Goal: Task Accomplishment & Management: Manage account settings

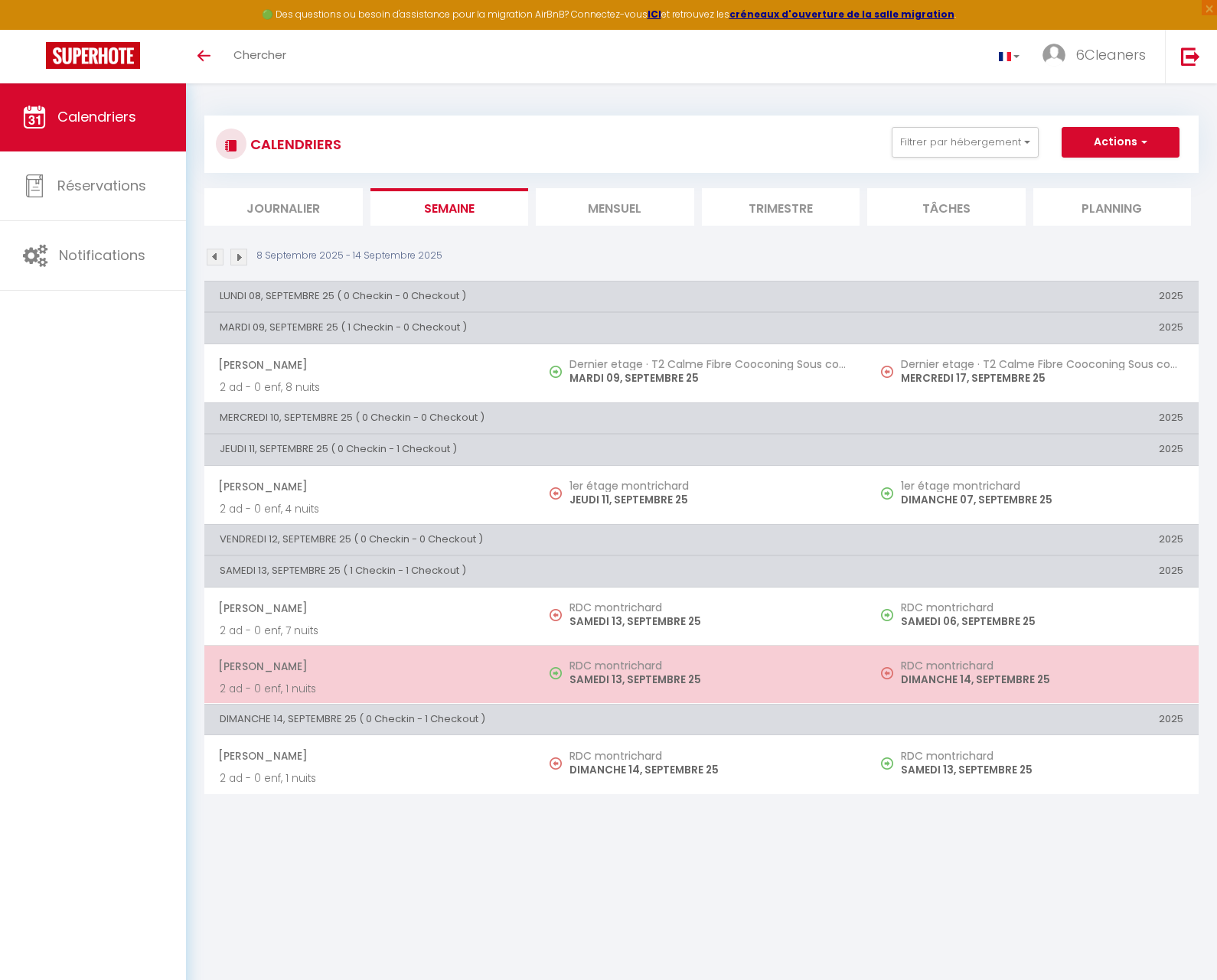
click at [398, 659] on span "[PERSON_NAME]" at bounding box center [369, 666] width 302 height 29
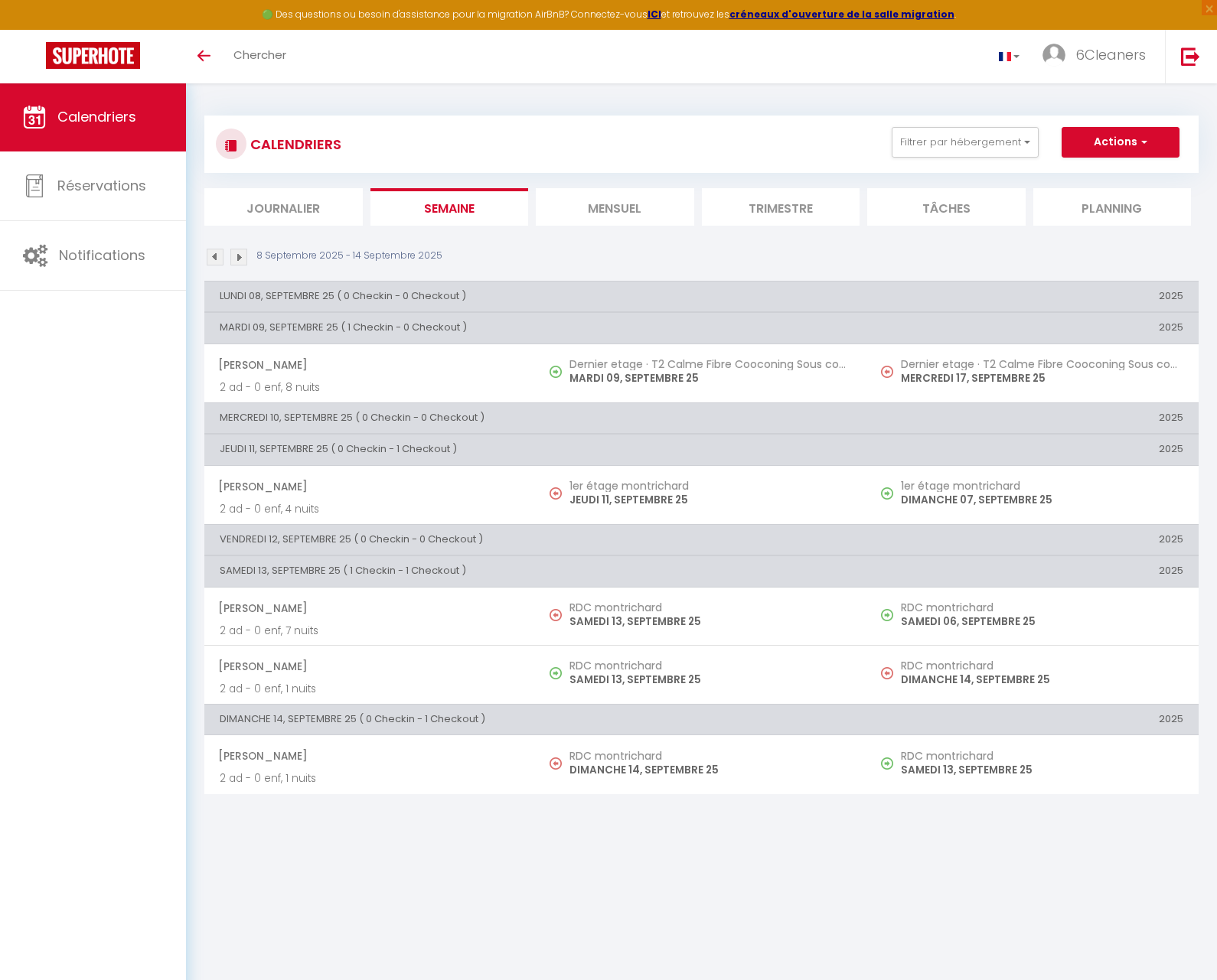
select select "OK"
select select "0"
select select "1"
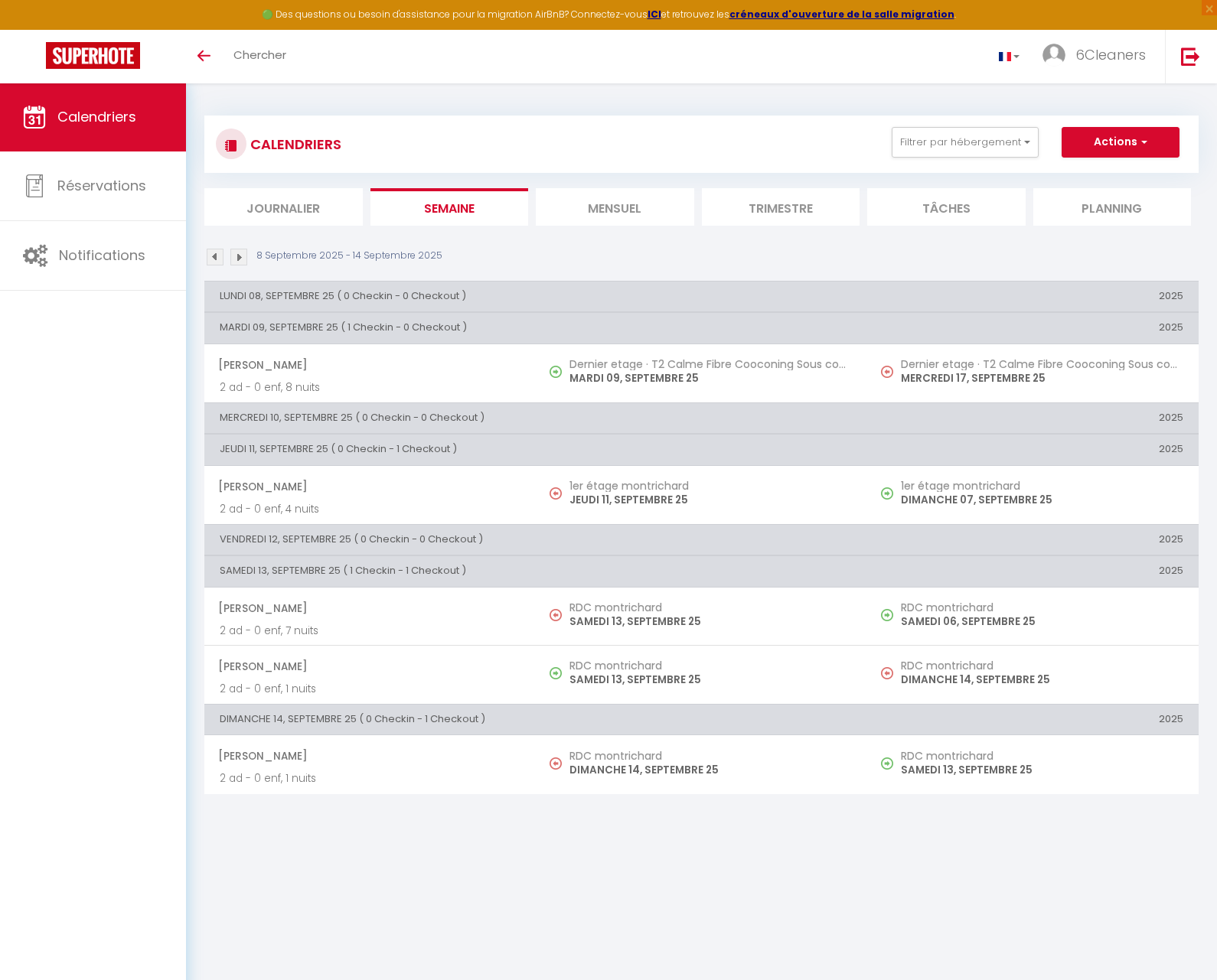
select select
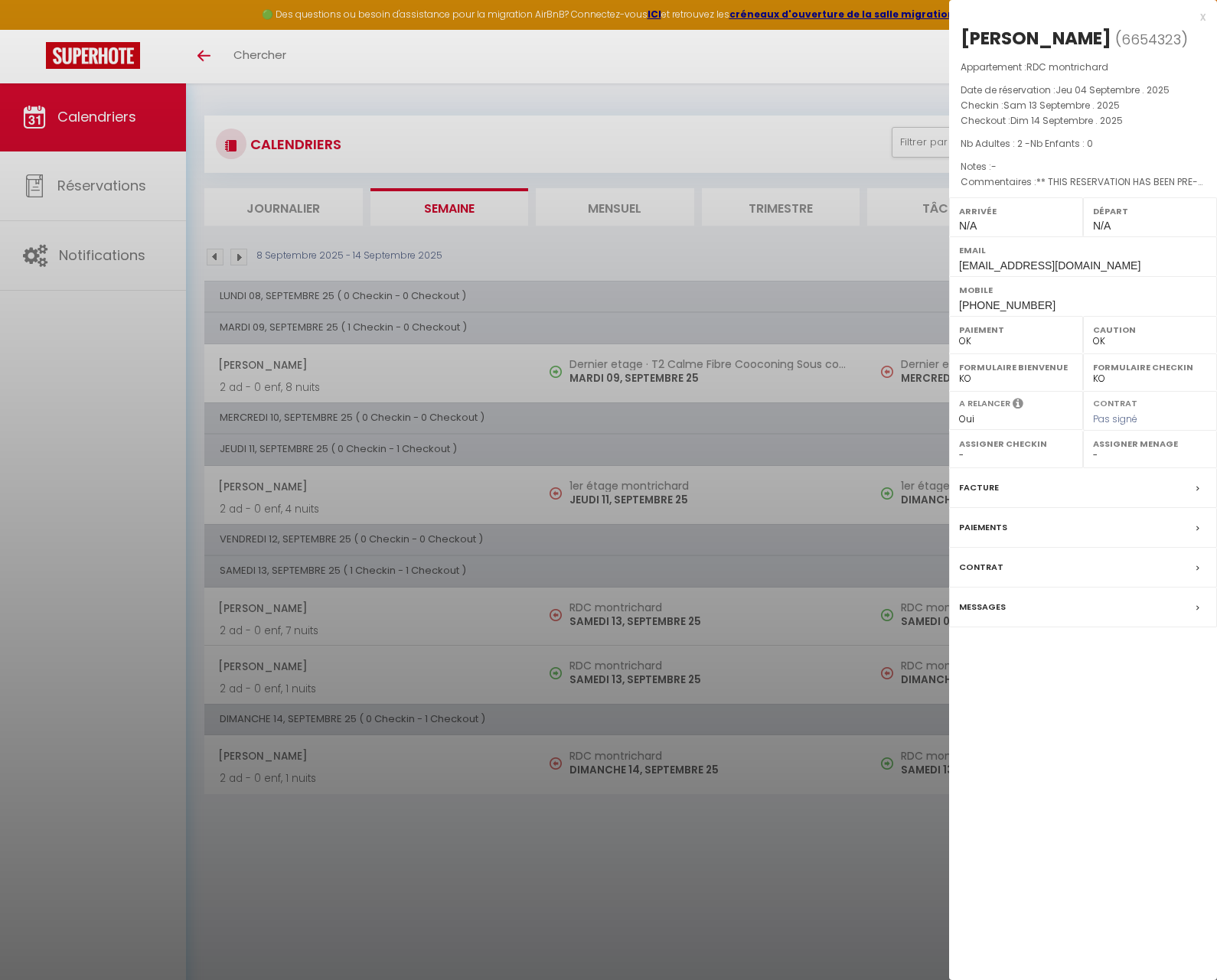
click at [984, 601] on label "Messages" at bounding box center [982, 607] width 47 height 16
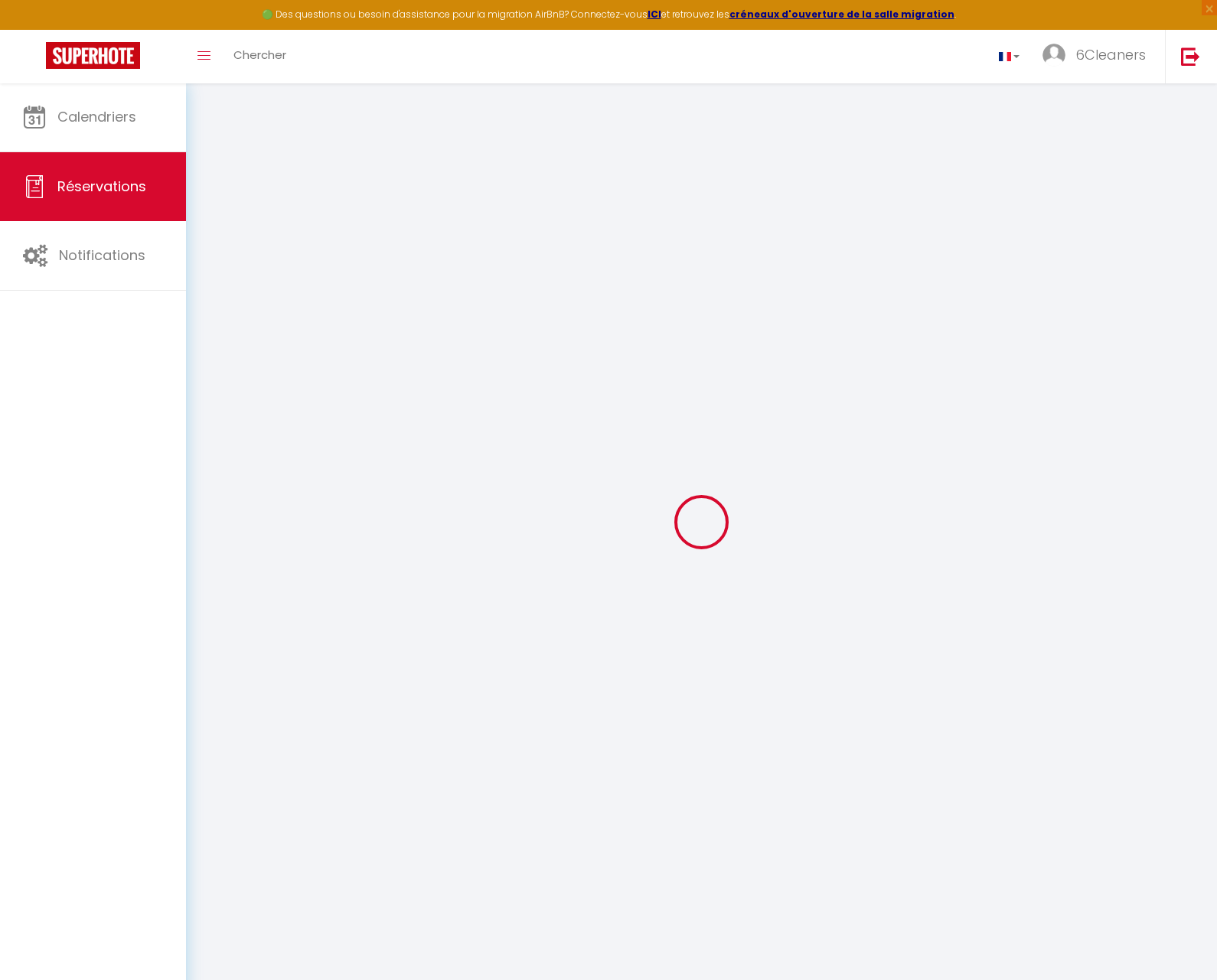
select select
checkbox input "false"
type textarea "** THIS RESERVATION HAS BEEN PRE-PAID ** Reservation has a cancellation grace p…"
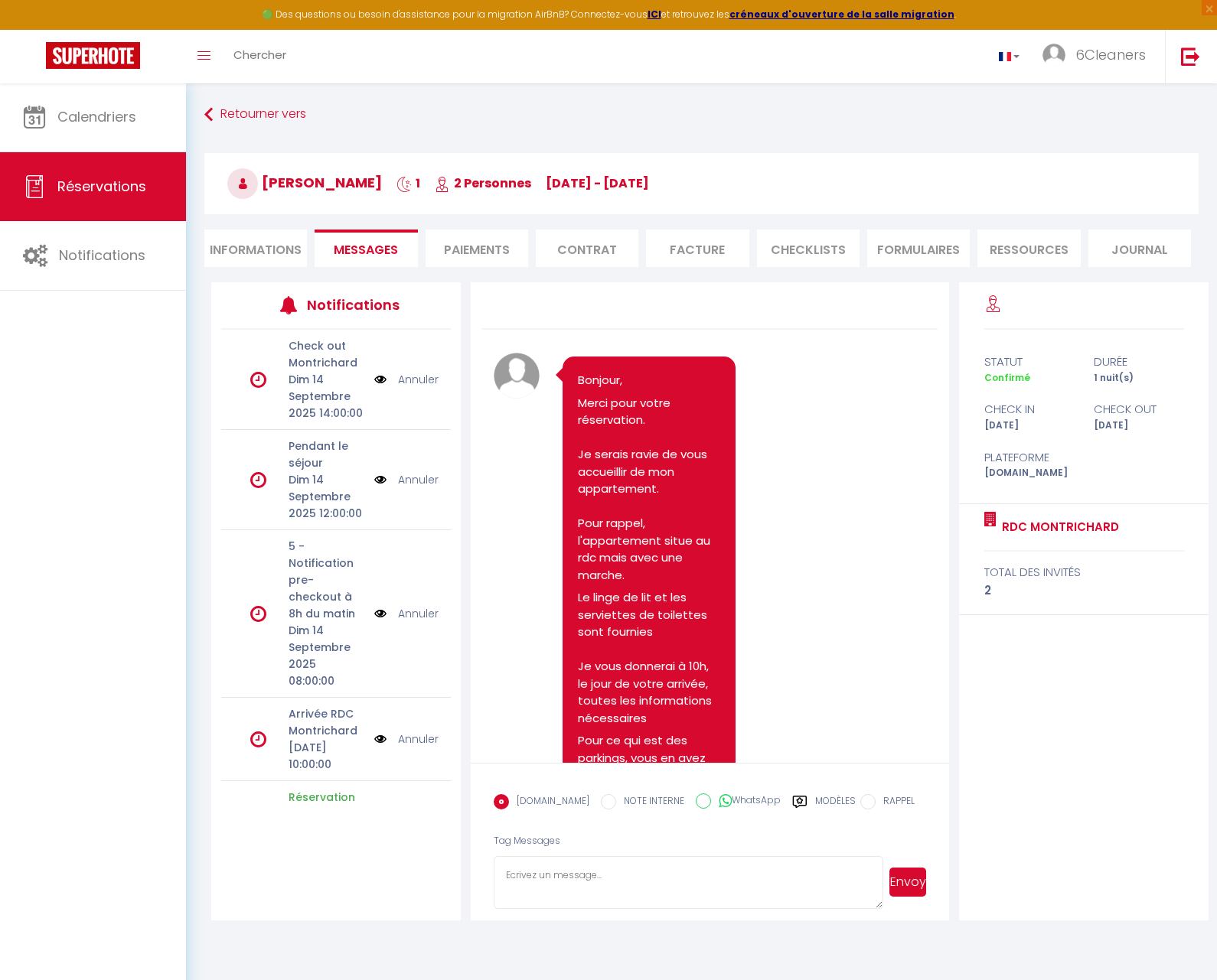
scroll to position [498, 0]
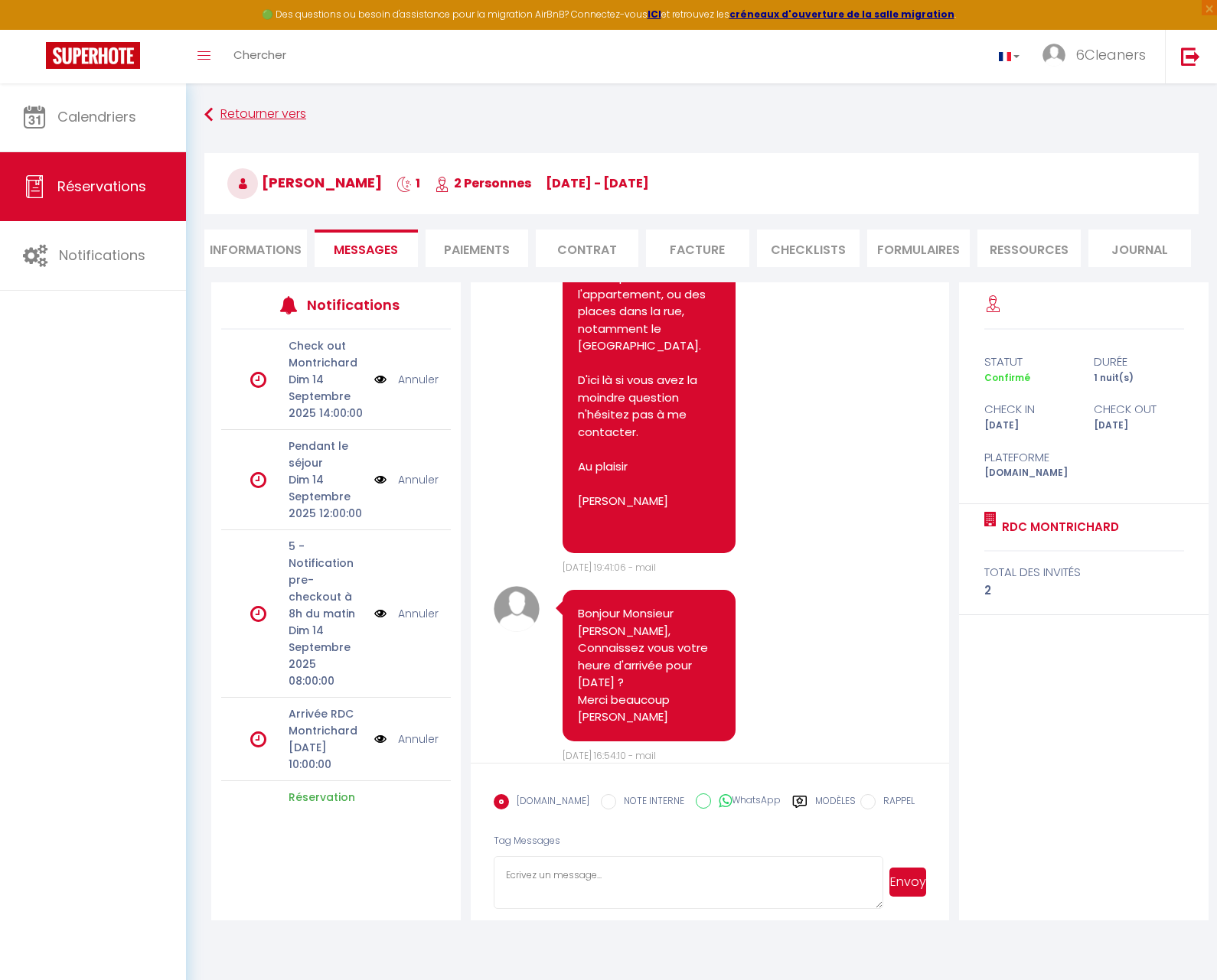
click at [217, 110] on link "Retourner vers" at bounding box center [701, 115] width 994 height 28
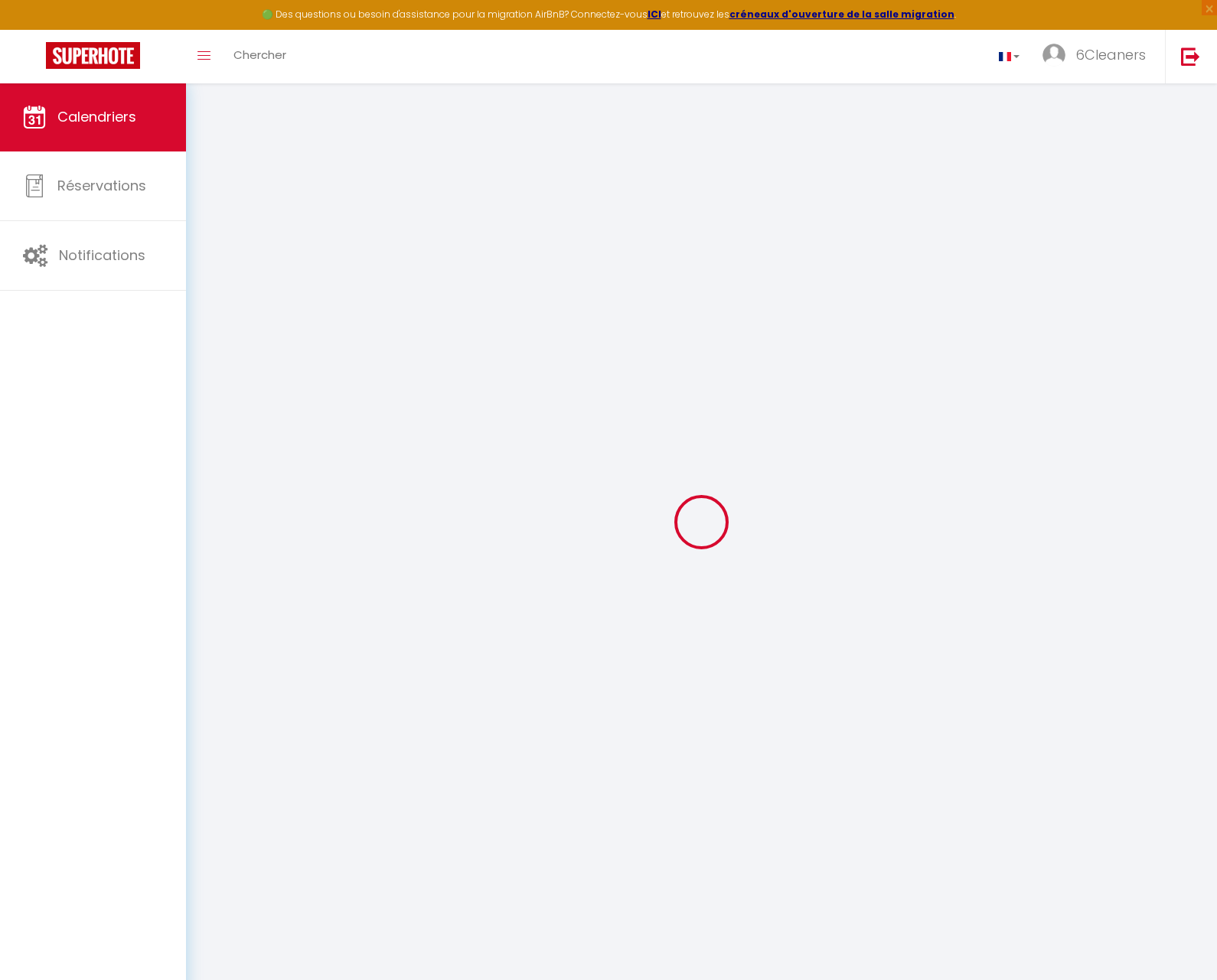
select select
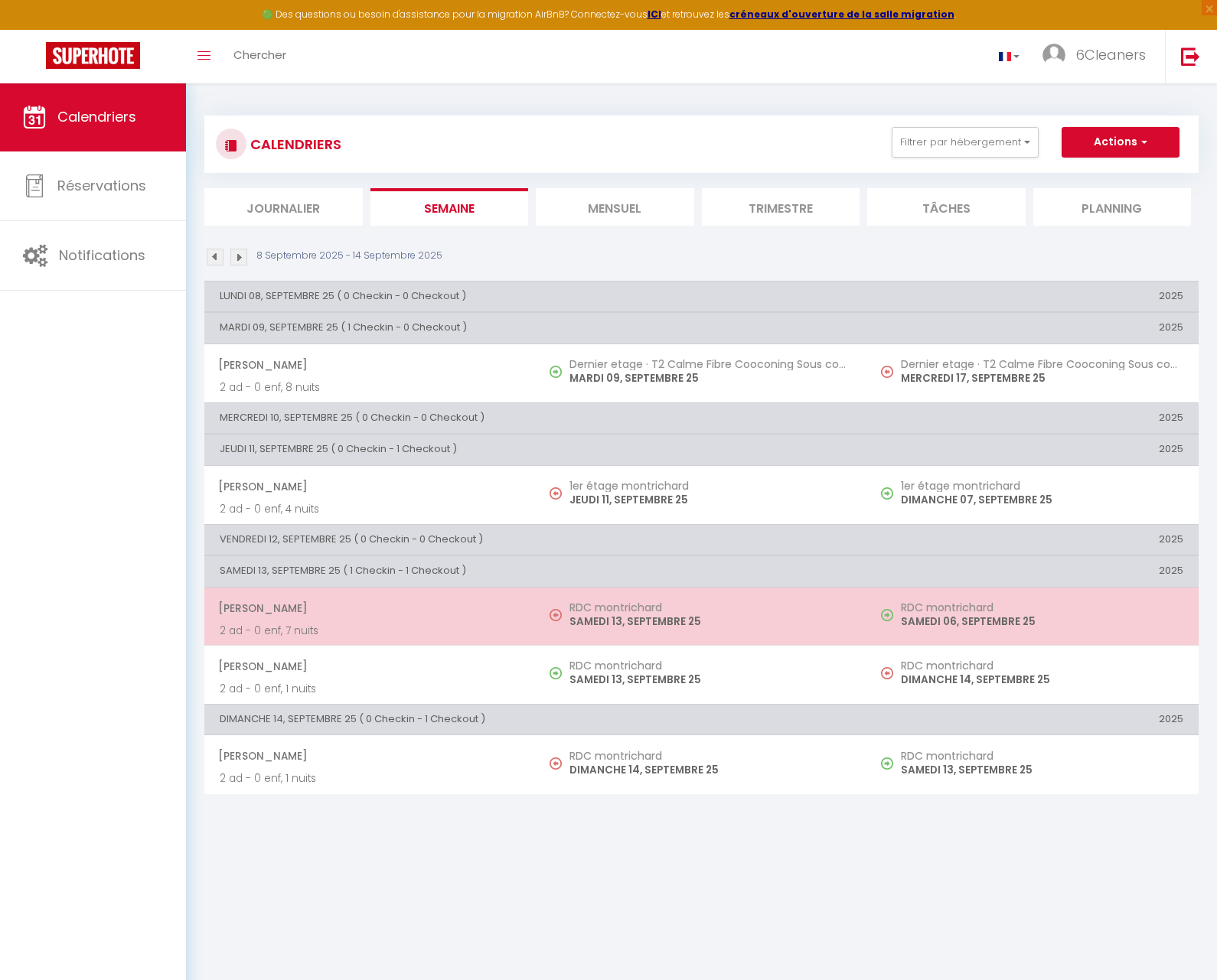
click at [518, 609] on span "[PERSON_NAME]" at bounding box center [369, 608] width 302 height 29
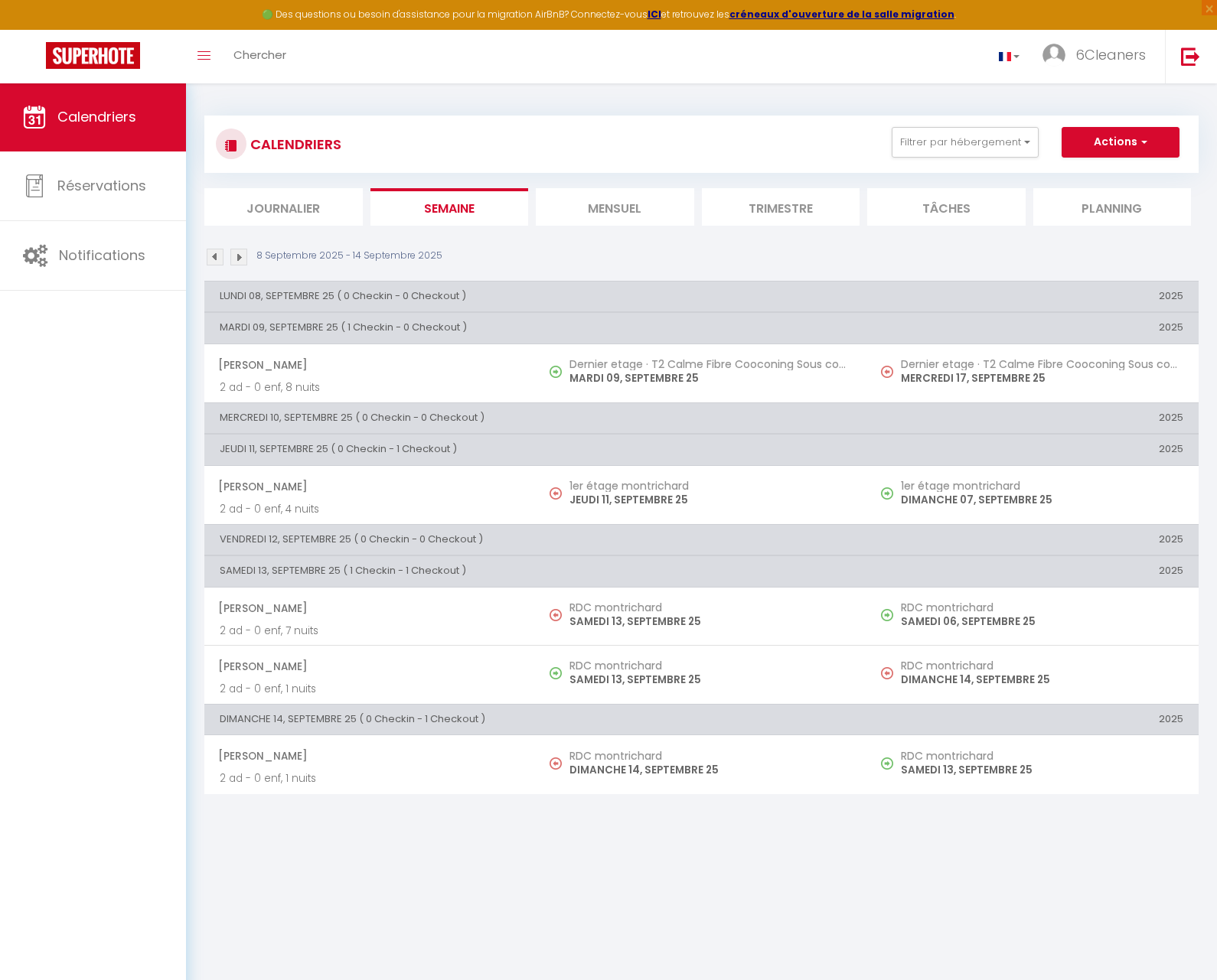
select select "OK"
select select "0"
select select "1"
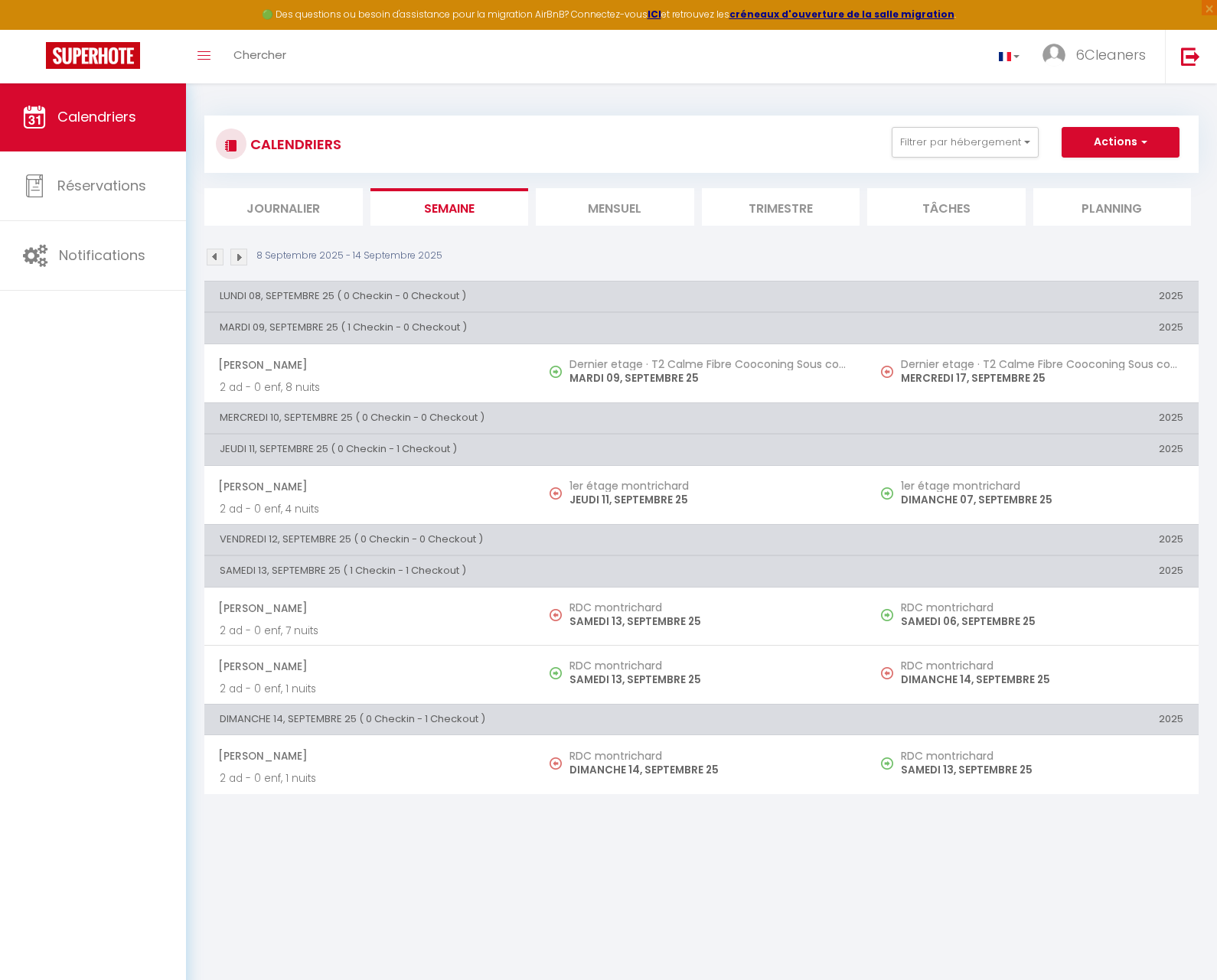
select select
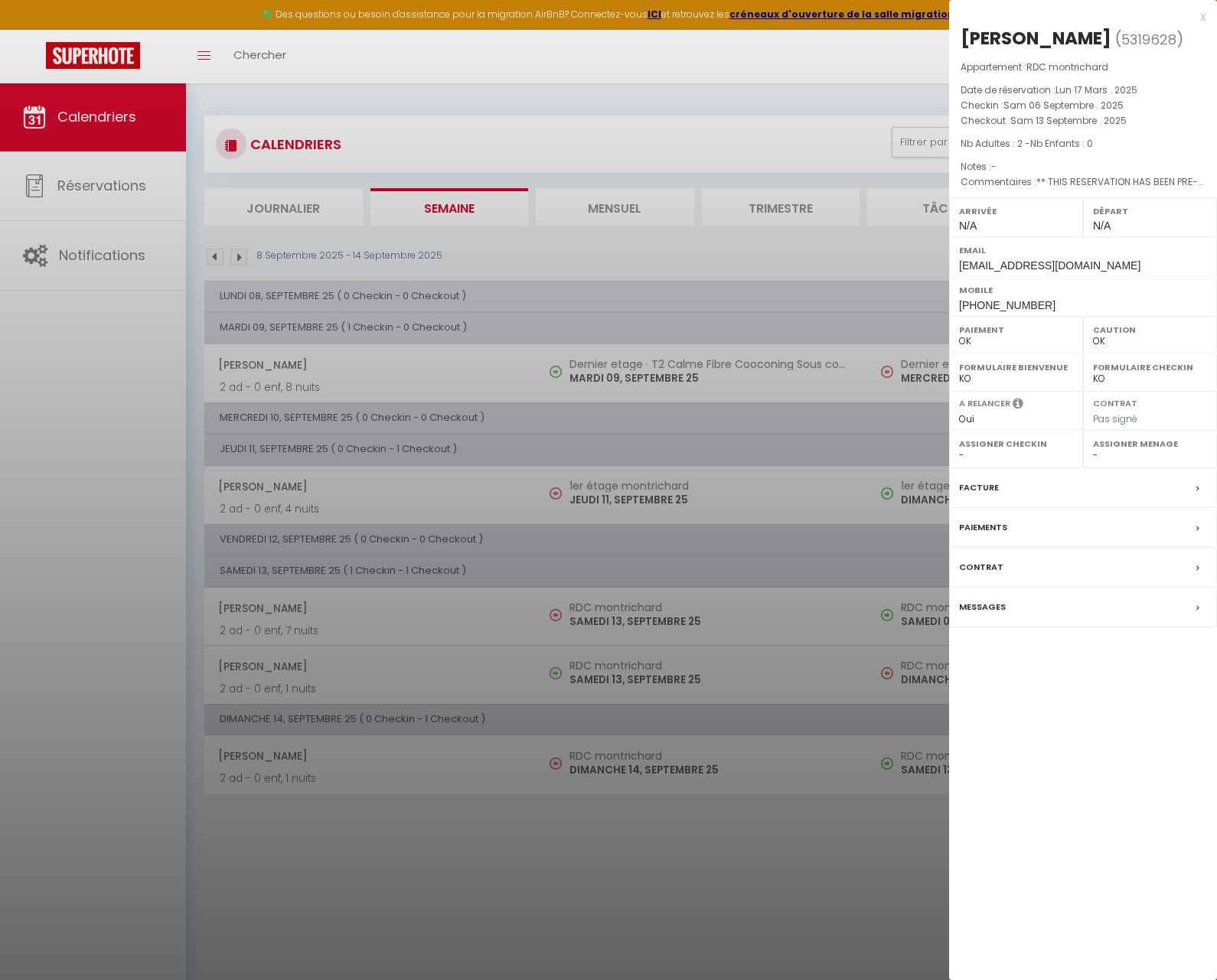
click at [992, 603] on label "Messages" at bounding box center [982, 607] width 47 height 16
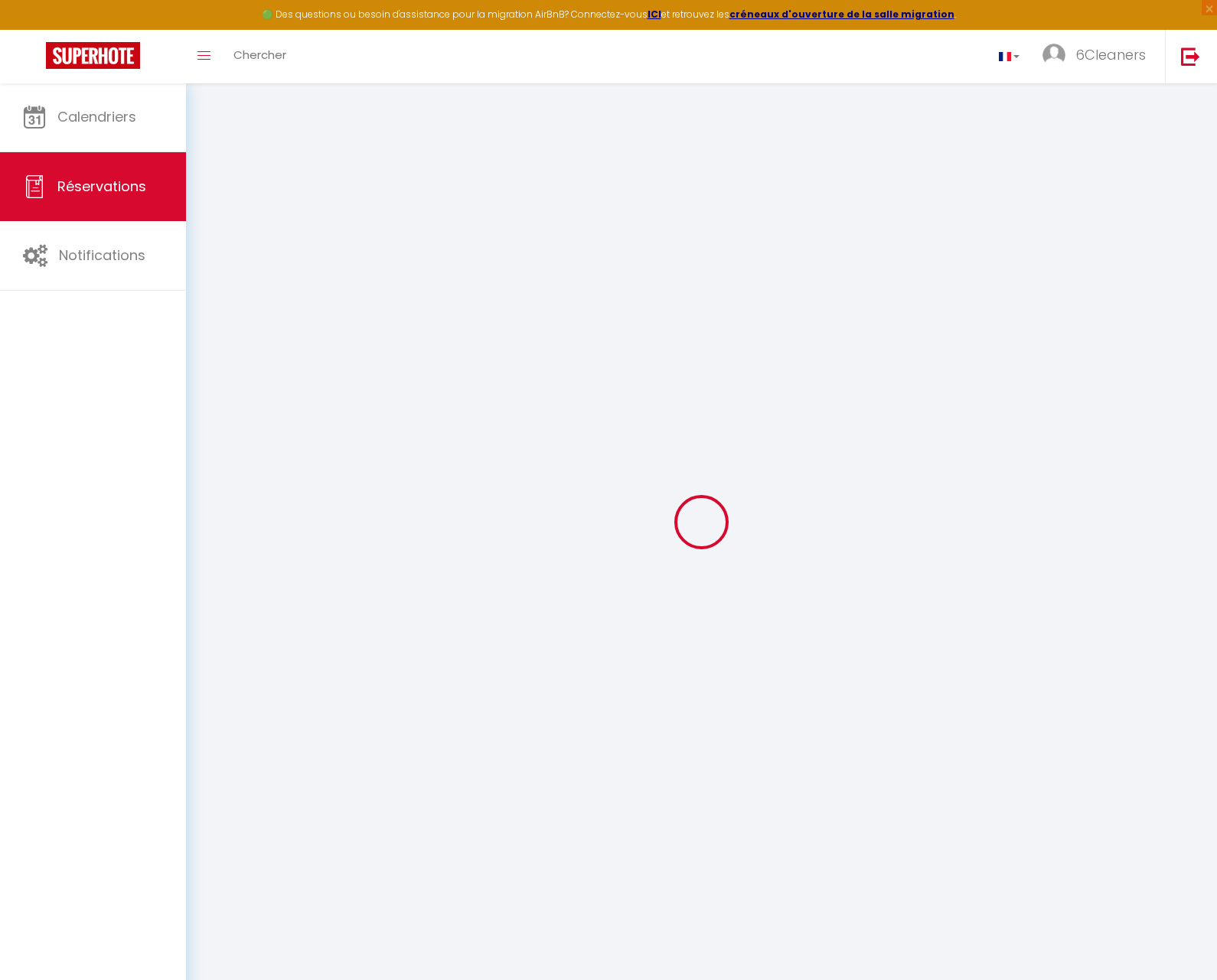
select select
checkbox input "false"
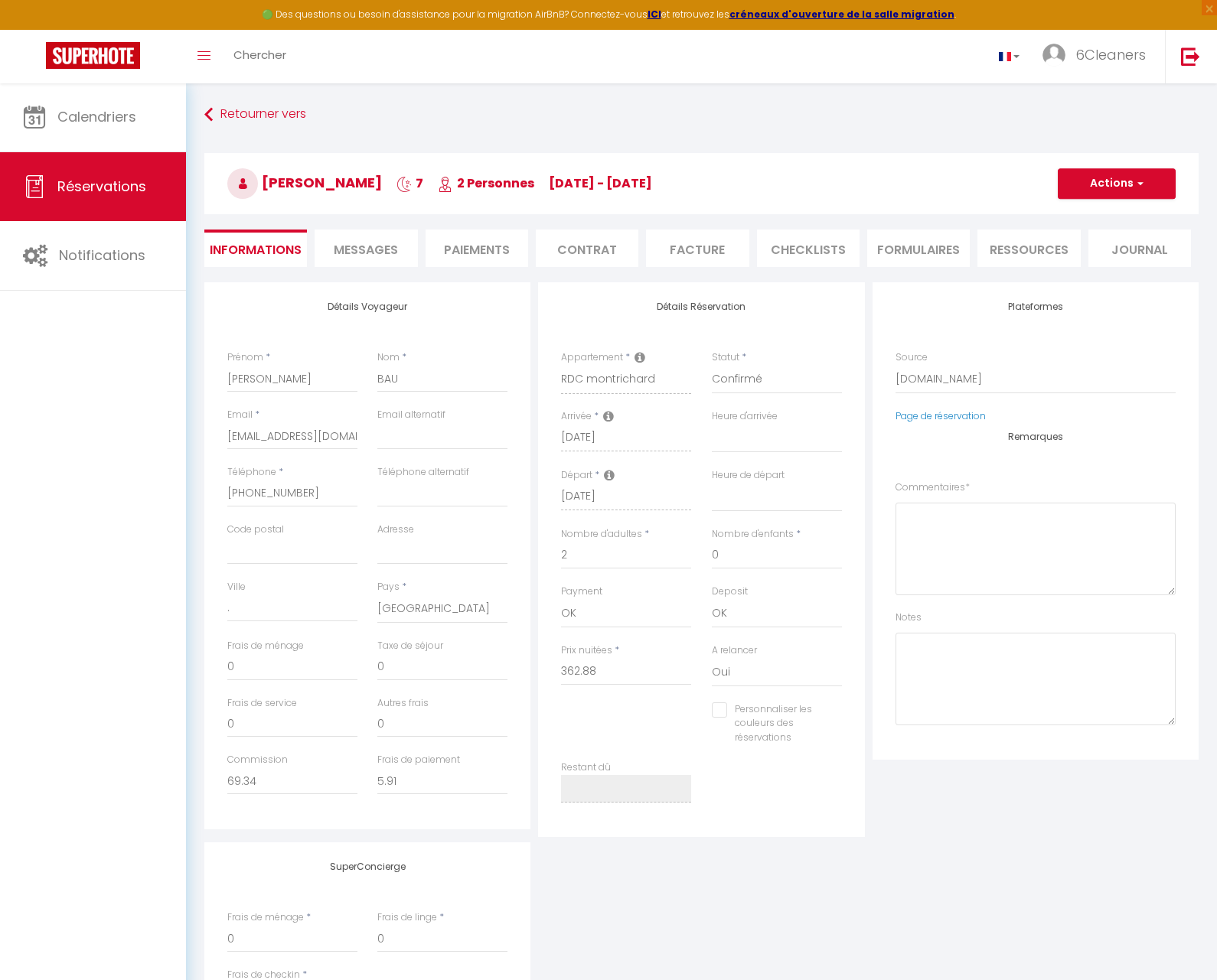
select select
checkbox input "false"
type textarea "** THIS RESERVATION HAS BEEN PRE-PAID ** Reservation has a cancellation grace p…"
